Goal: Transaction & Acquisition: Purchase product/service

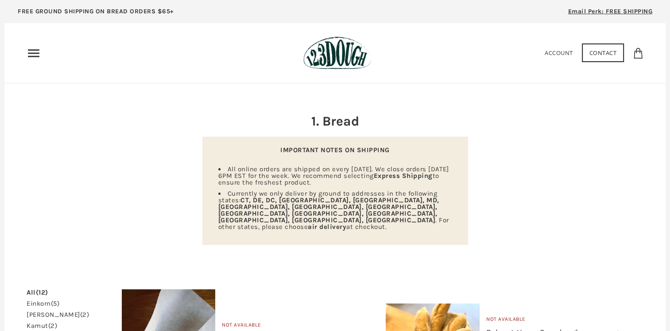
click at [27, 48] on icon "Primary" at bounding box center [34, 53] width 14 height 14
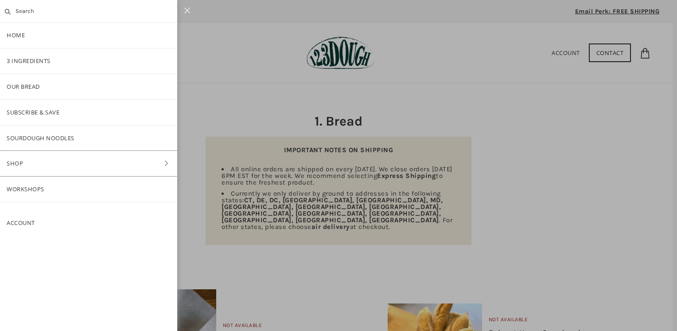
click at [23, 164] on link "Shop" at bounding box center [88, 163] width 177 height 25
click at [19, 86] on link "ALL" at bounding box center [88, 86] width 177 height 25
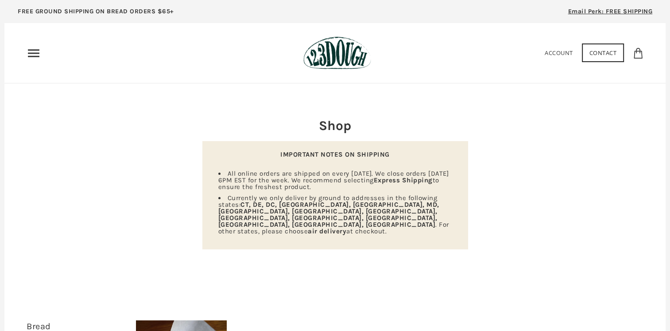
click at [601, 51] on link "Contact" at bounding box center [603, 52] width 43 height 19
